Goal: Check status: Check status

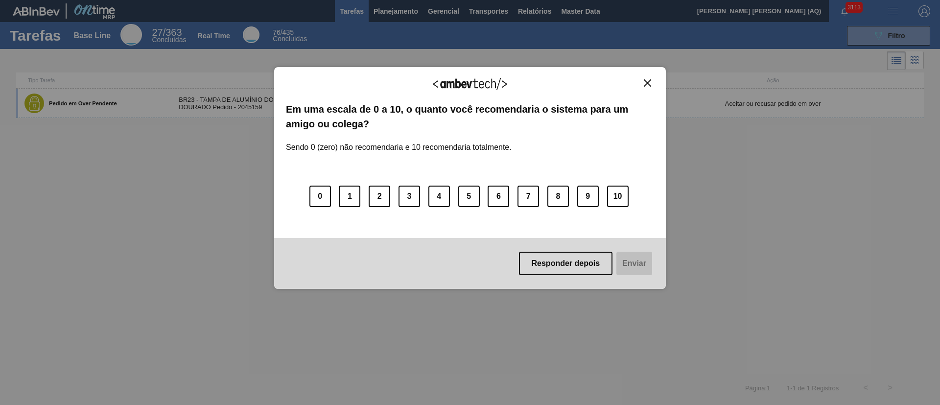
click at [645, 84] on img "Close" at bounding box center [647, 82] width 7 height 7
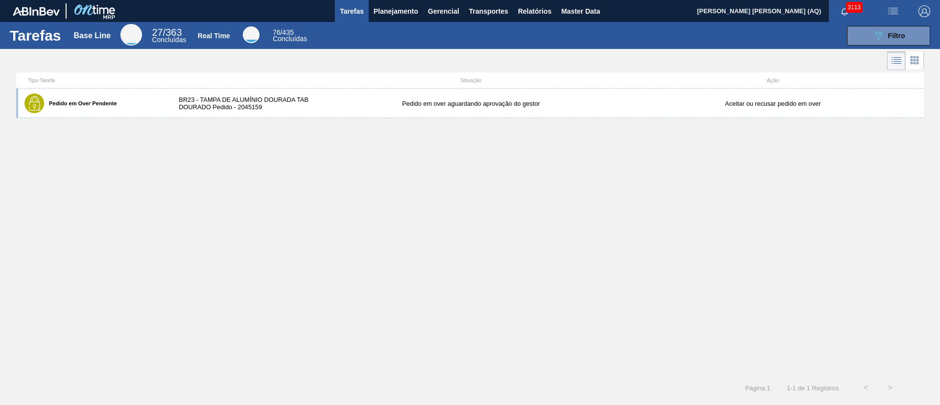
click at [494, 226] on div "Pedido em Over Pendente BR23 - TAMPA DE ALUMÍNIO DOURADA TAB DOURADO Pedido - 2…" at bounding box center [470, 232] width 908 height 287
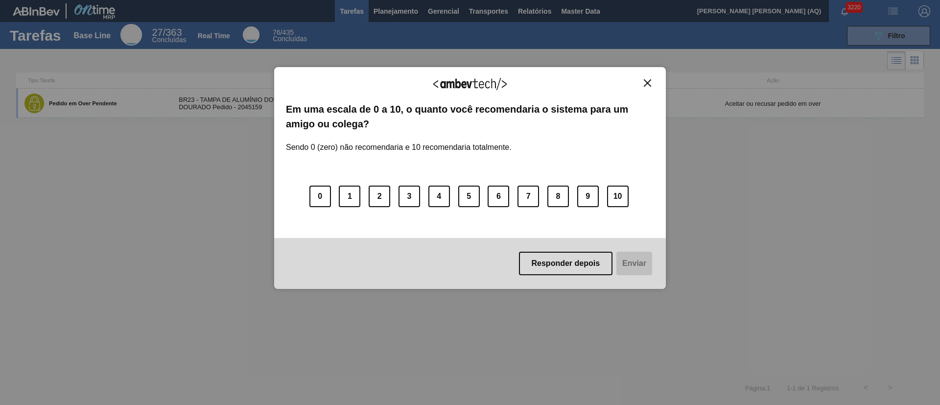
click at [652, 82] on button "Close" at bounding box center [647, 83] width 13 height 8
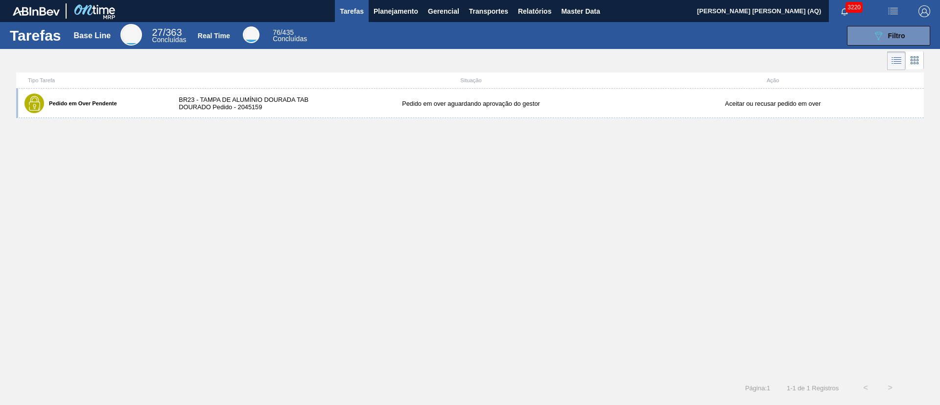
click at [598, 191] on div "Pedido em Over Pendente BR23 - TAMPA DE ALUMÍNIO DOURADA TAB DOURADO Pedido - 2…" at bounding box center [470, 232] width 908 height 287
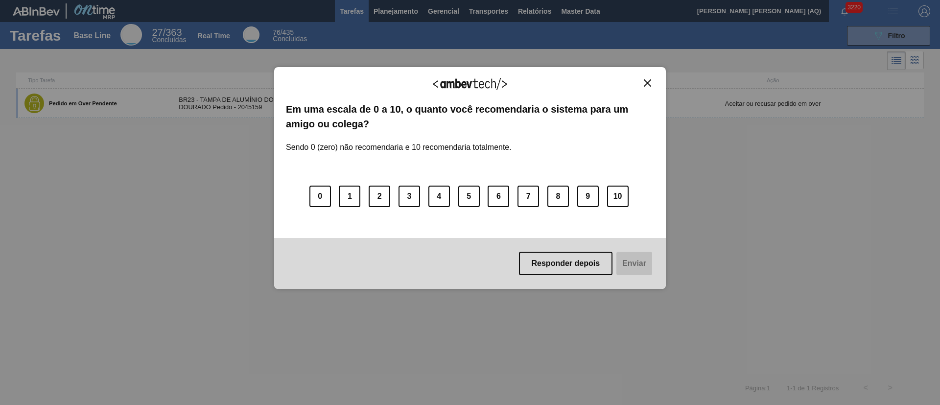
click at [648, 80] on img "Close" at bounding box center [647, 82] width 7 height 7
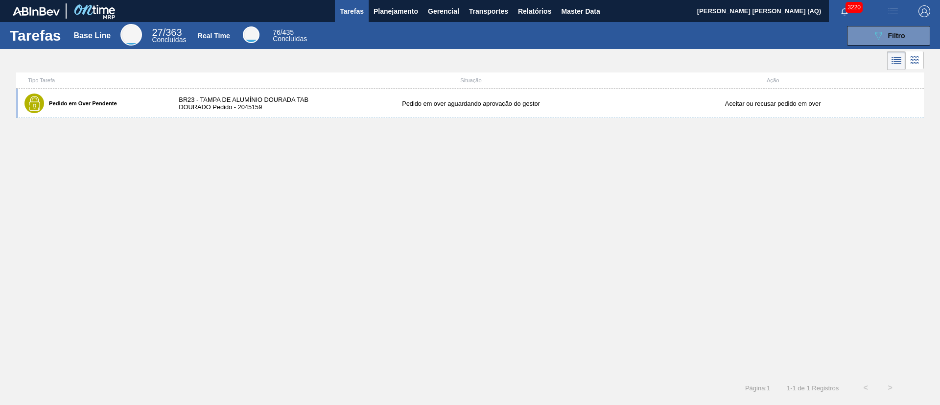
drag, startPoint x: 578, startPoint y: 289, endPoint x: 585, endPoint y: 317, distance: 29.8
click at [578, 289] on div "Pedido em Over Pendente BR23 - TAMPA DE ALUMÍNIO DOURADA TAB DOURADO Pedido - 2…" at bounding box center [470, 232] width 908 height 287
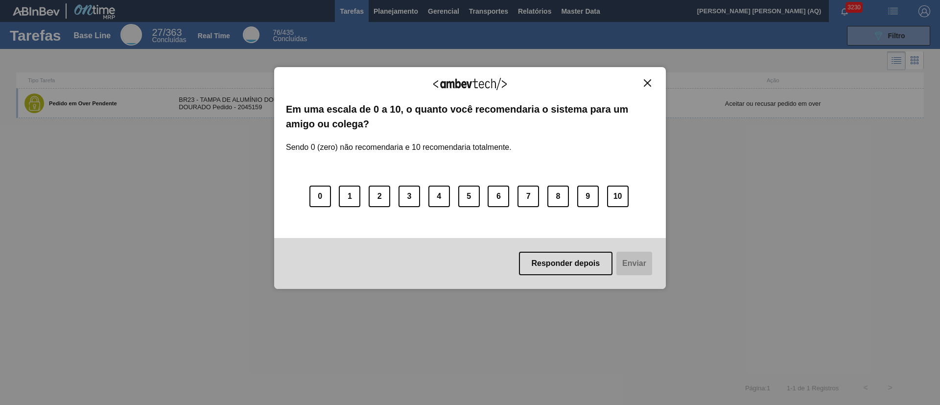
click at [648, 82] on img "Close" at bounding box center [647, 82] width 7 height 7
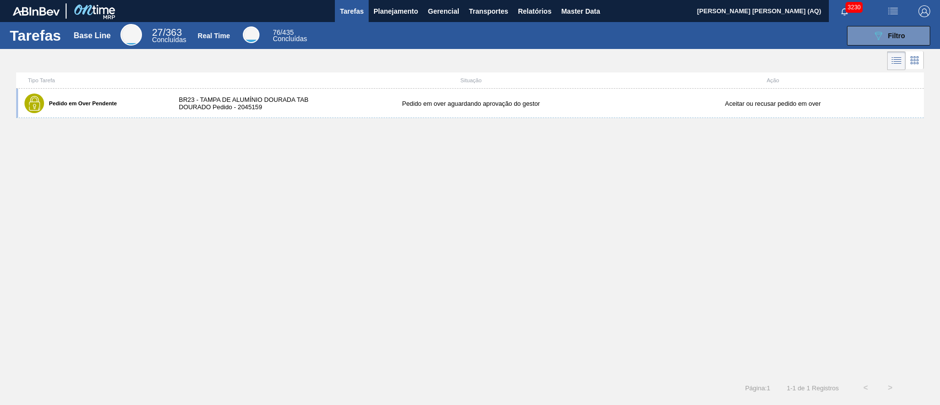
click at [577, 174] on div "Pedido em Over Pendente BR23 - TAMPA DE ALUMÍNIO DOURADA TAB DOURADO Pedido - 2…" at bounding box center [470, 232] width 908 height 287
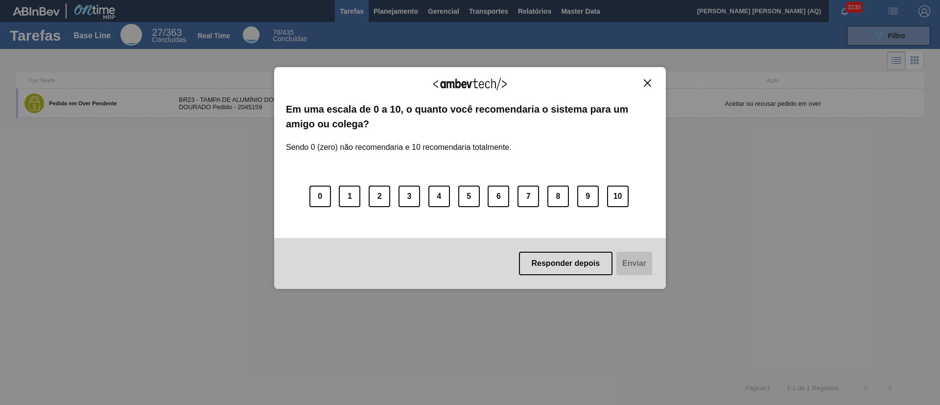
click at [646, 85] on img "Close" at bounding box center [647, 82] width 7 height 7
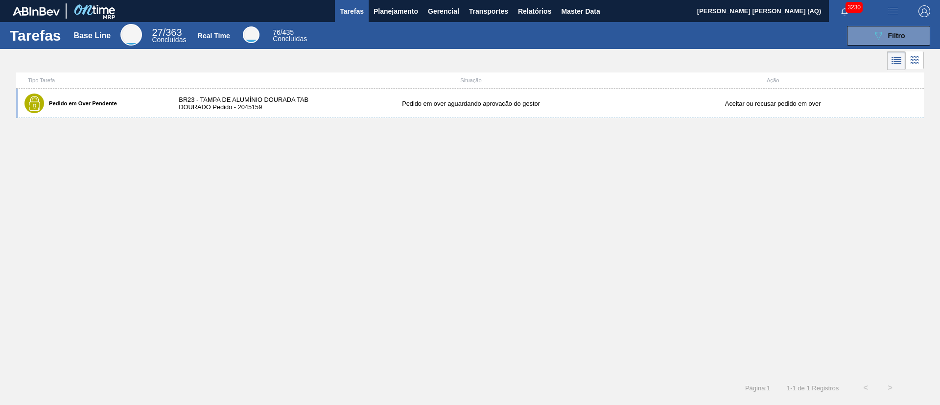
click at [107, 372] on div "Pedido em Over Pendente BR23 - TAMPA DE ALUMÍNIO DOURADA TAB DOURADO Pedido - 2…" at bounding box center [470, 232] width 908 height 287
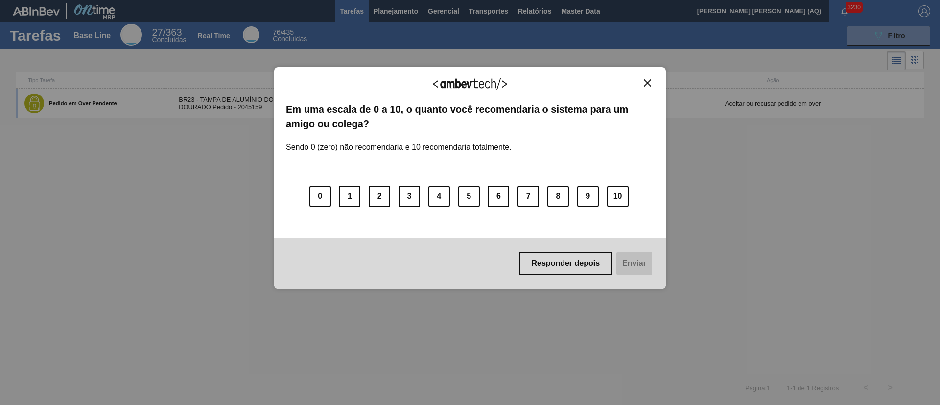
click at [650, 81] on img "Close" at bounding box center [647, 82] width 7 height 7
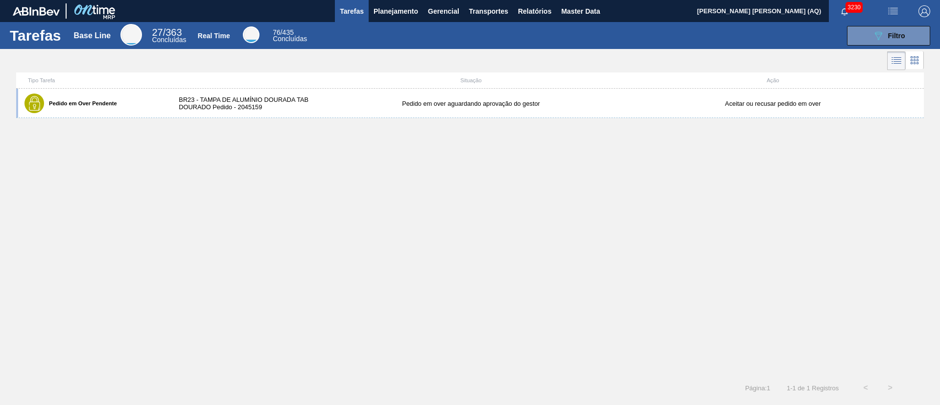
click at [599, 212] on div "Pedido em Over Pendente BR23 - TAMPA DE ALUMÍNIO DOURADA TAB DOURADO Pedido - 2…" at bounding box center [470, 232] width 908 height 287
click at [511, 320] on div "Pedido em Over Pendente BR23 - TAMPA DE ALUMÍNIO DOURADA TAB DOURADO Pedido - 2…" at bounding box center [470, 232] width 908 height 287
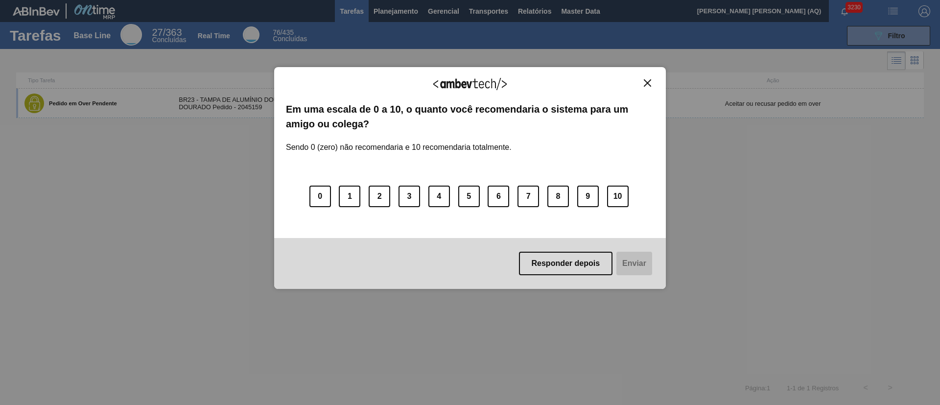
click at [652, 81] on button "Close" at bounding box center [647, 83] width 13 height 8
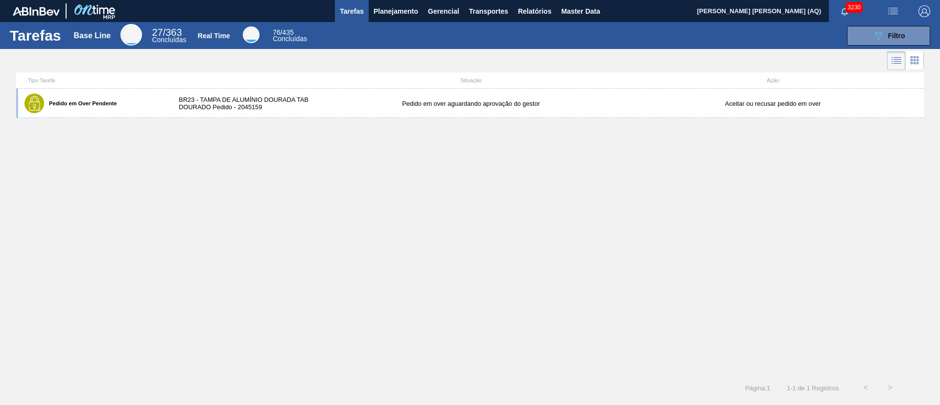
drag, startPoint x: 421, startPoint y: 245, endPoint x: 247, endPoint y: 56, distance: 257.2
click at [421, 244] on div "Pedido em Over Pendente BR23 - TAMPA DE ALUMÍNIO DOURADA TAB DOURADO Pedido - 2…" at bounding box center [470, 232] width 908 height 287
